Goal: Task Accomplishment & Management: Manage account settings

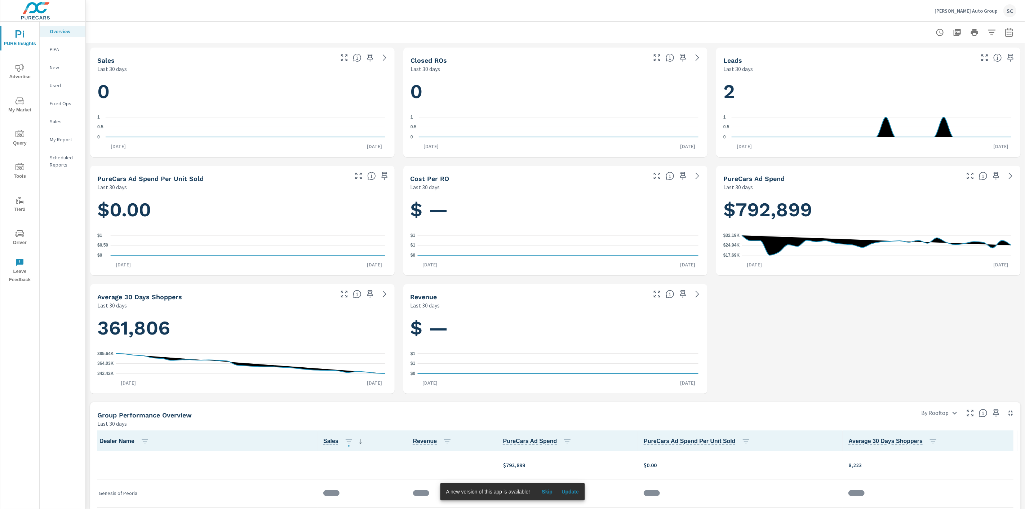
scroll to position [0, 0]
click at [1011, 12] on div "SC" at bounding box center [1009, 10] width 13 height 13
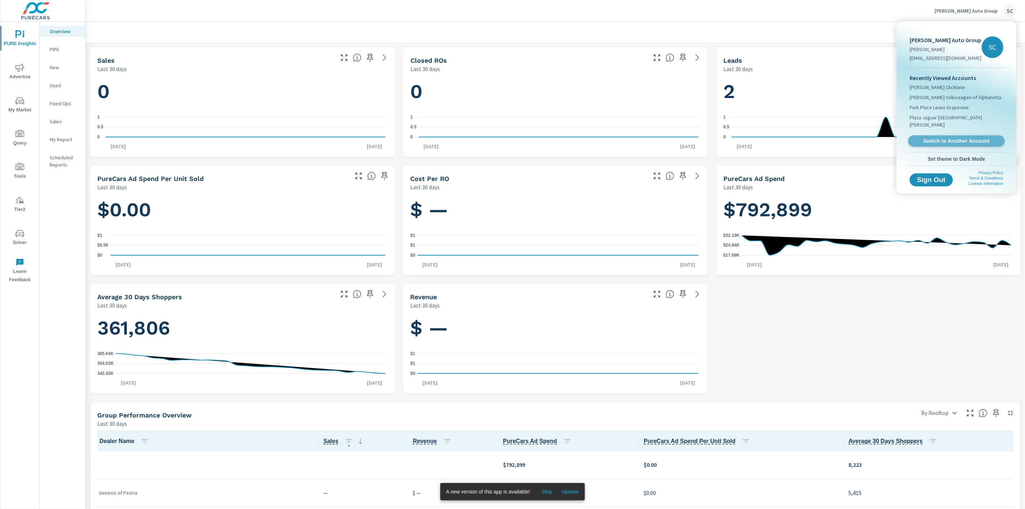
click at [975, 138] on span "Switch to Another Account" at bounding box center [956, 141] width 88 height 7
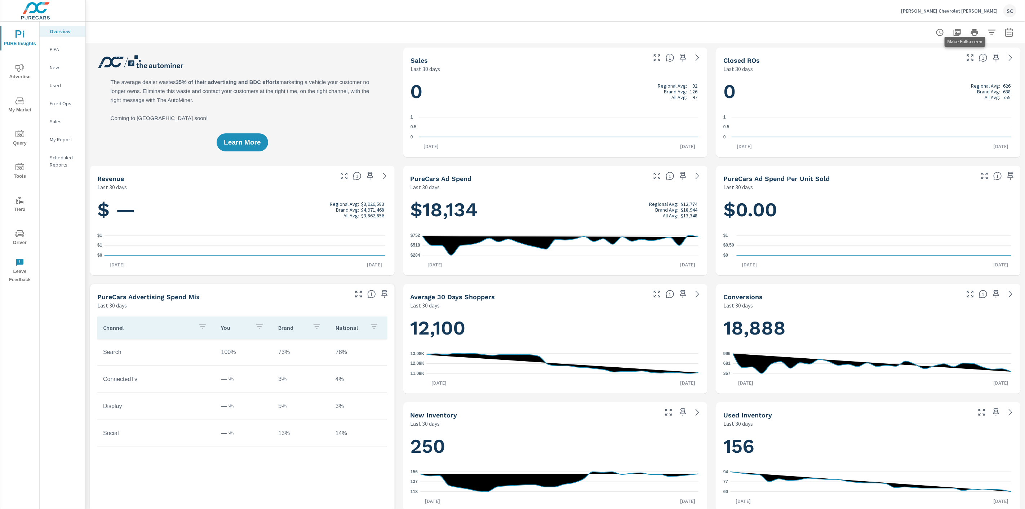
scroll to position [0, 0]
click at [1011, 8] on div "SC" at bounding box center [1009, 10] width 13 height 13
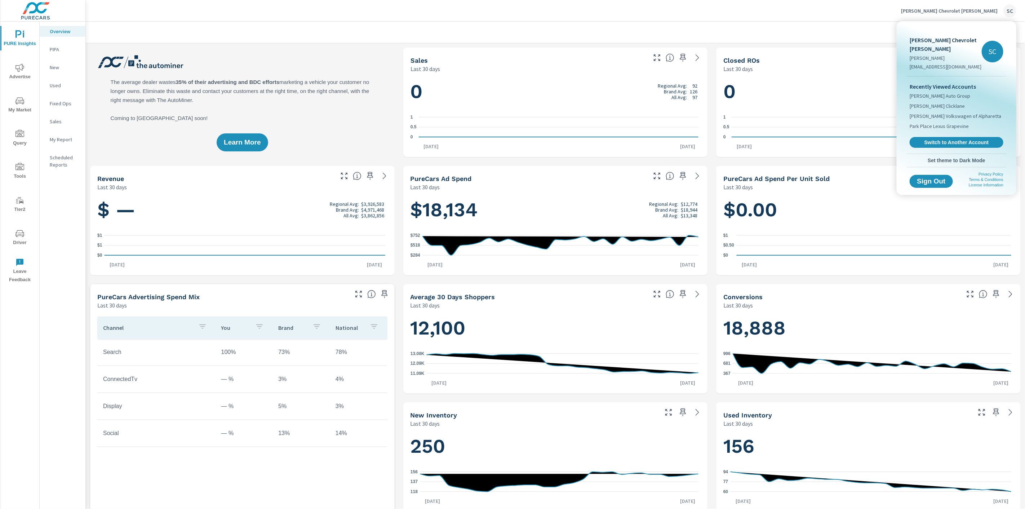
click at [12, 231] on div at bounding box center [512, 254] width 1025 height 509
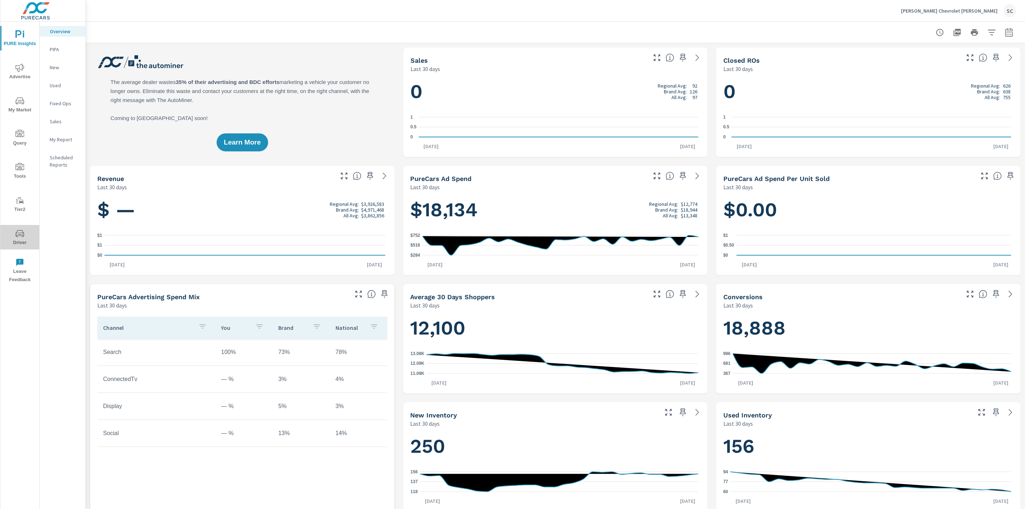
click at [17, 235] on icon "nav menu" at bounding box center [17, 234] width 1 height 1
